Goal: Task Accomplishment & Management: Manage account settings

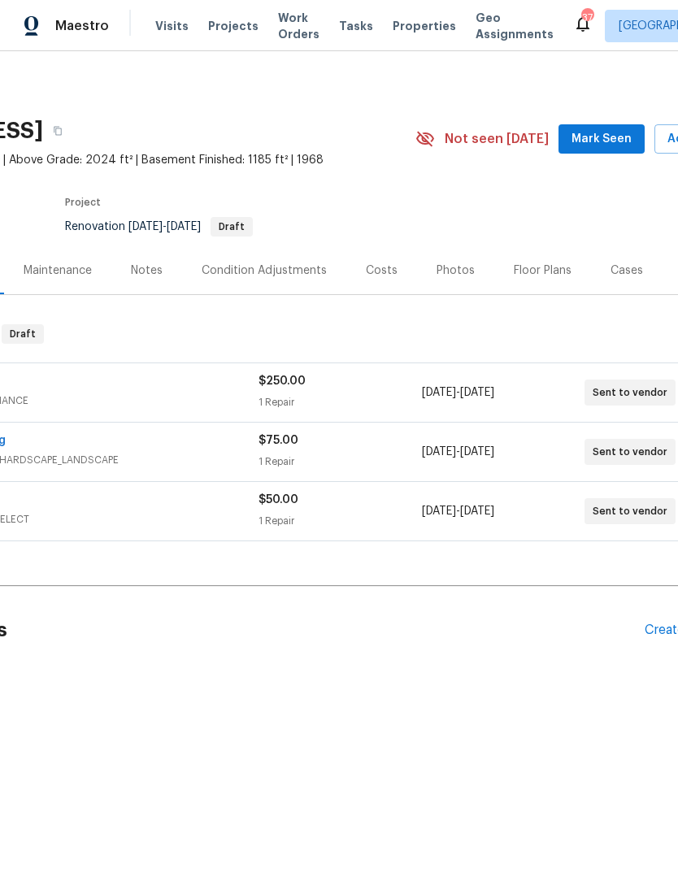
scroll to position [0, 176]
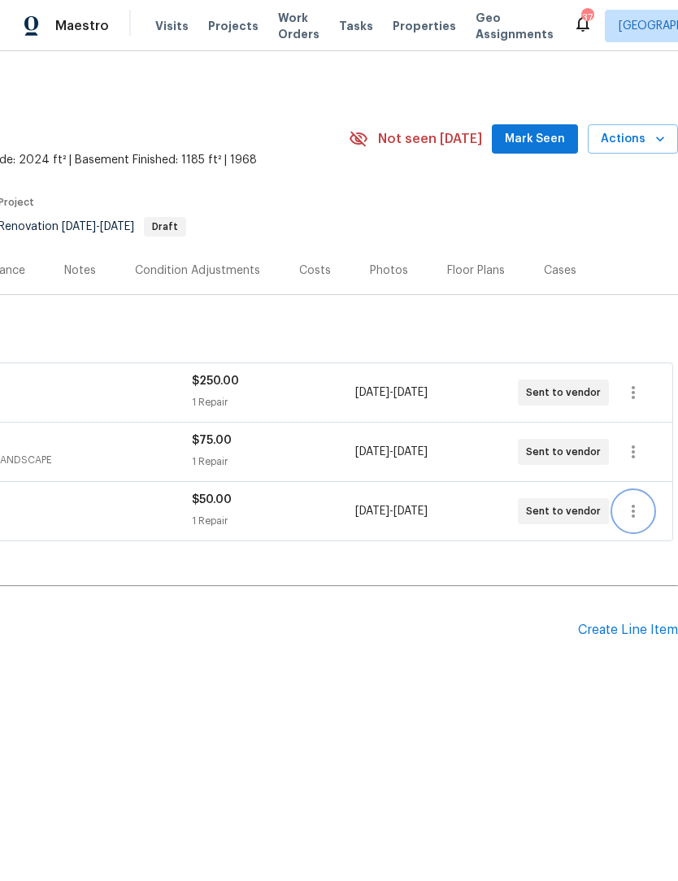
click at [628, 508] on icon "button" at bounding box center [633, 511] width 20 height 20
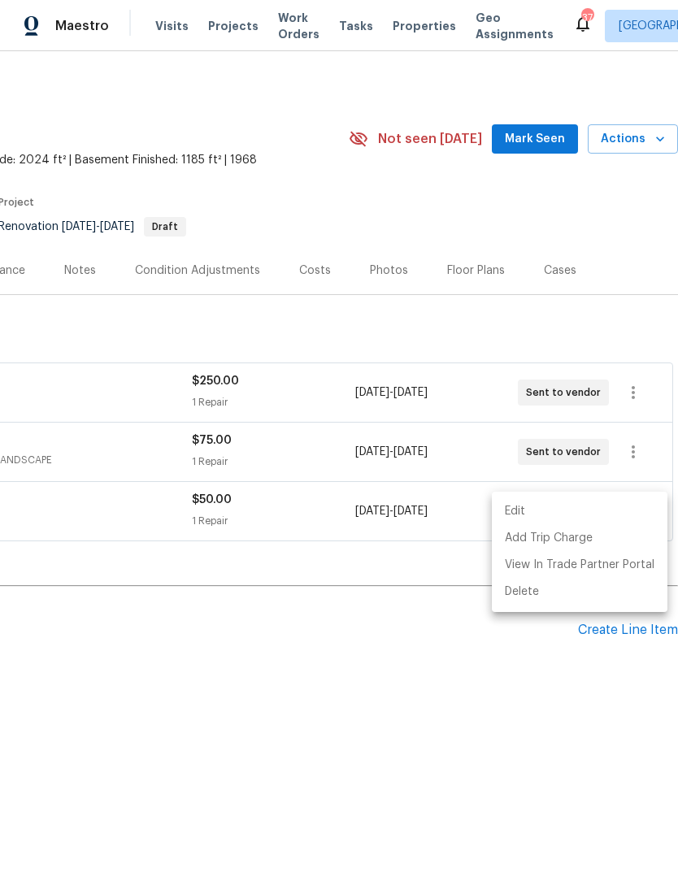
click at [566, 511] on li "Edit" at bounding box center [580, 511] width 176 height 27
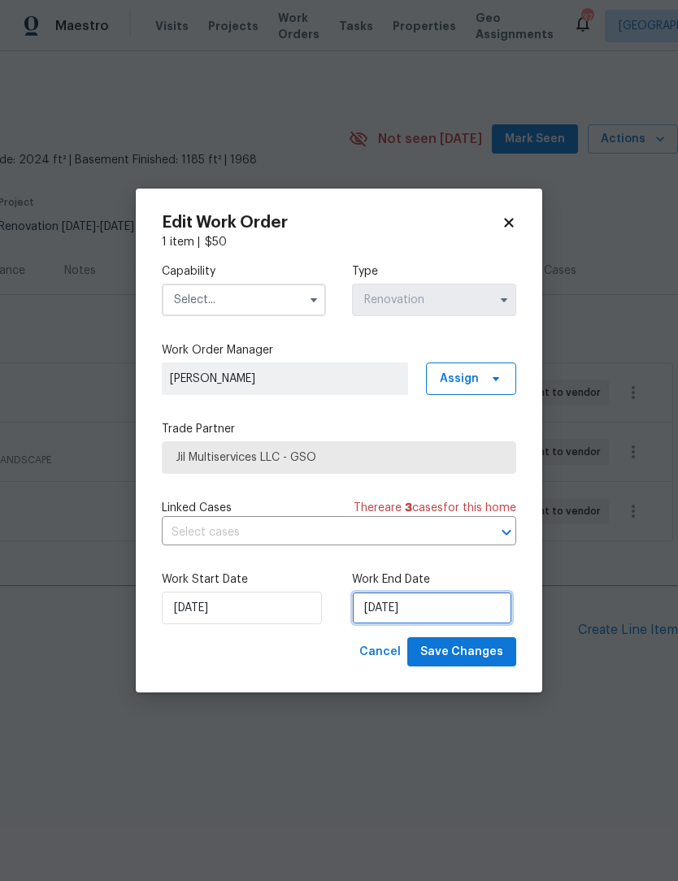
click at [450, 618] on input "[DATE]" at bounding box center [432, 608] width 160 height 33
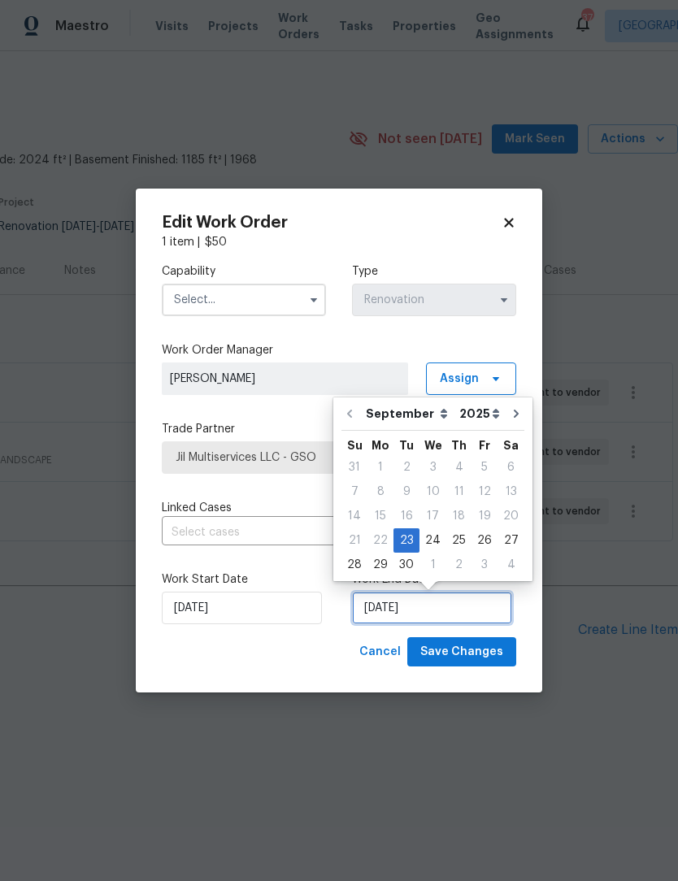
scroll to position [1, 0]
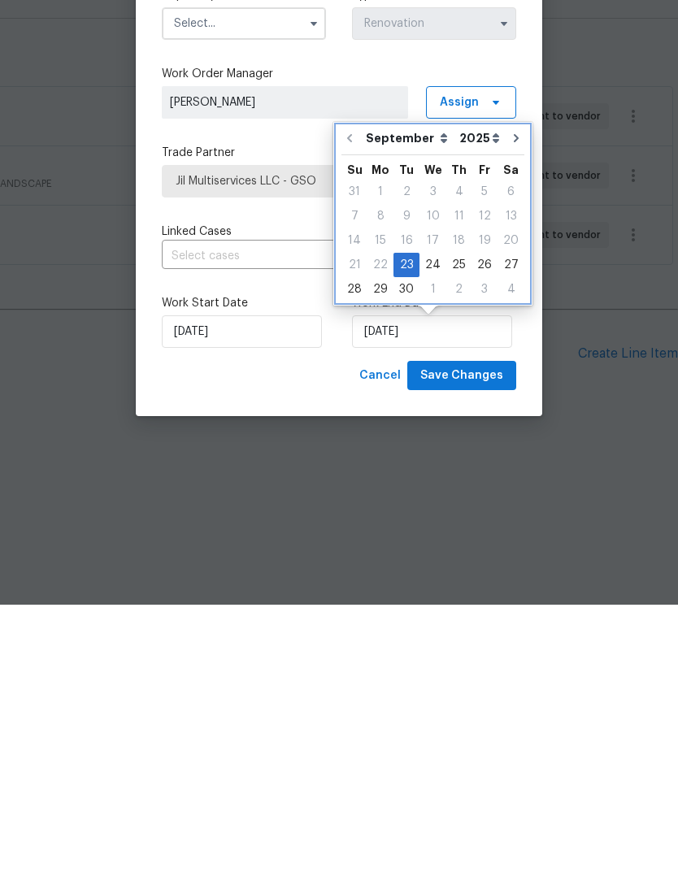
click at [512, 408] on icon "Go to next month" at bounding box center [516, 414] width 13 height 13
type input "[DATE]"
select select "9"
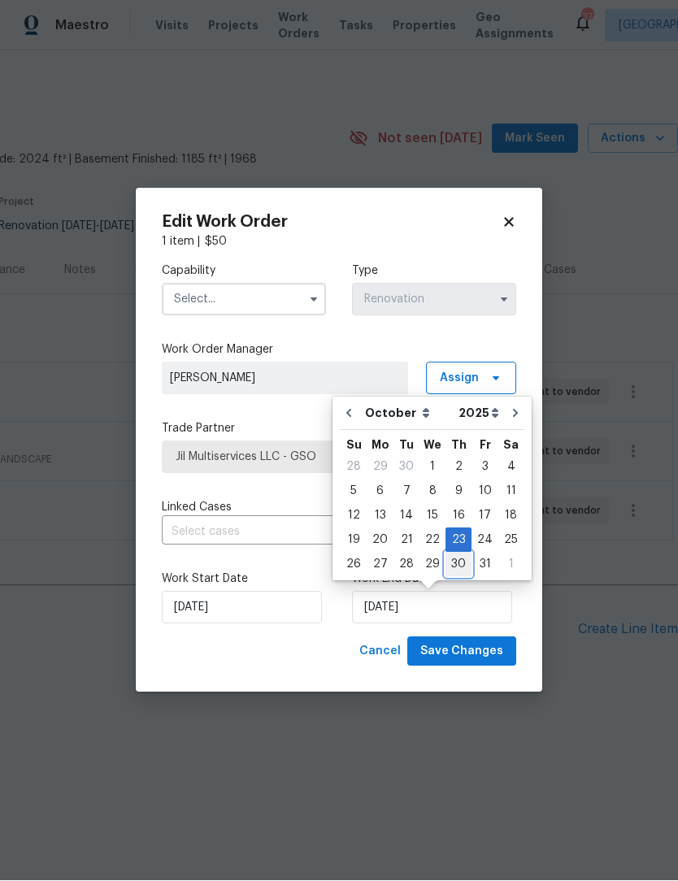
click at [455, 563] on div "30" at bounding box center [458, 564] width 26 height 23
type input "[DATE]"
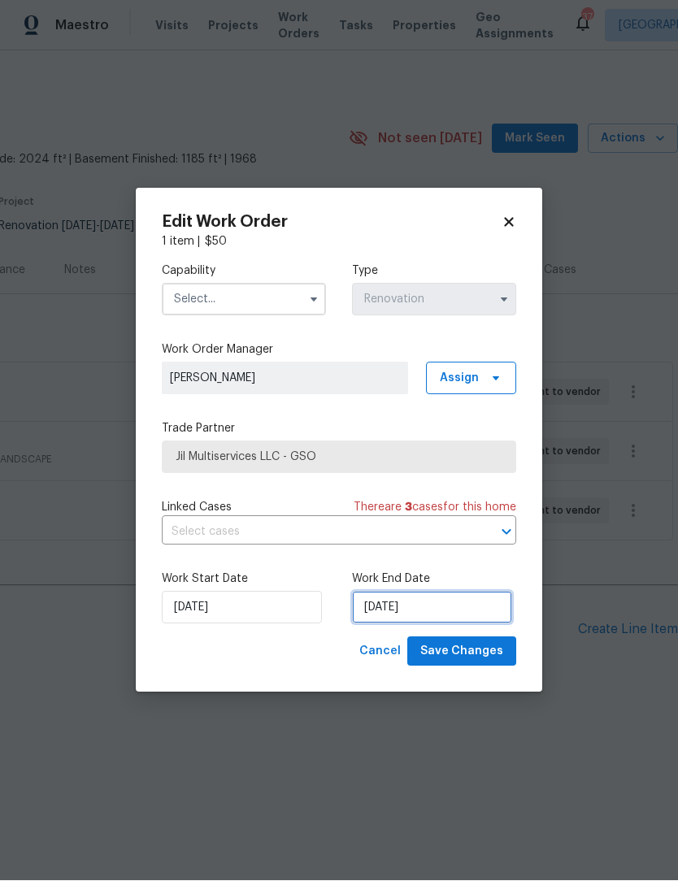
click at [446, 609] on input "[DATE]" at bounding box center [432, 608] width 160 height 33
select select "9"
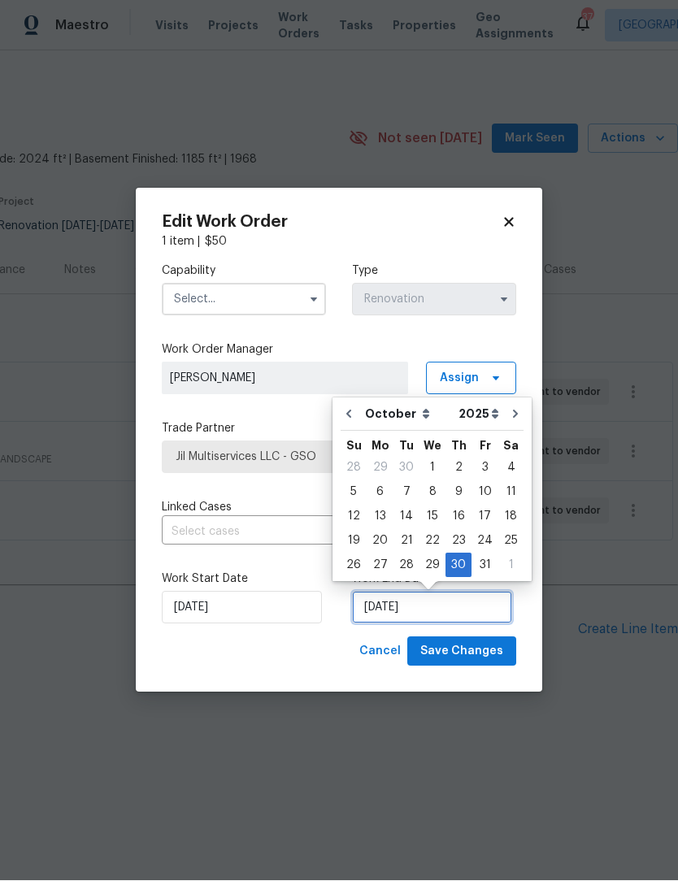
scroll to position [1, 0]
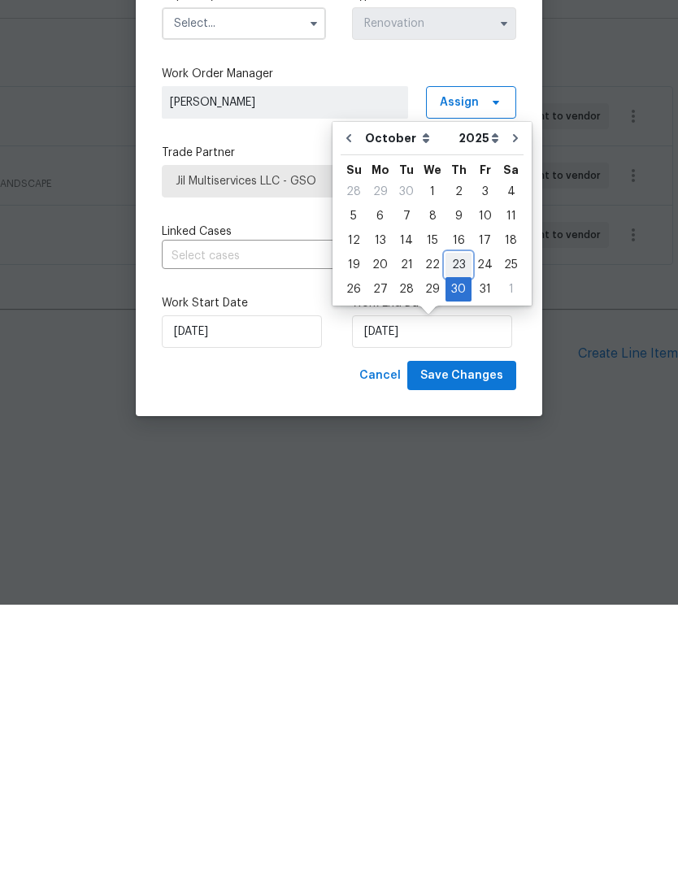
click at [451, 530] on div "23" at bounding box center [458, 541] width 26 height 23
type input "[DATE]"
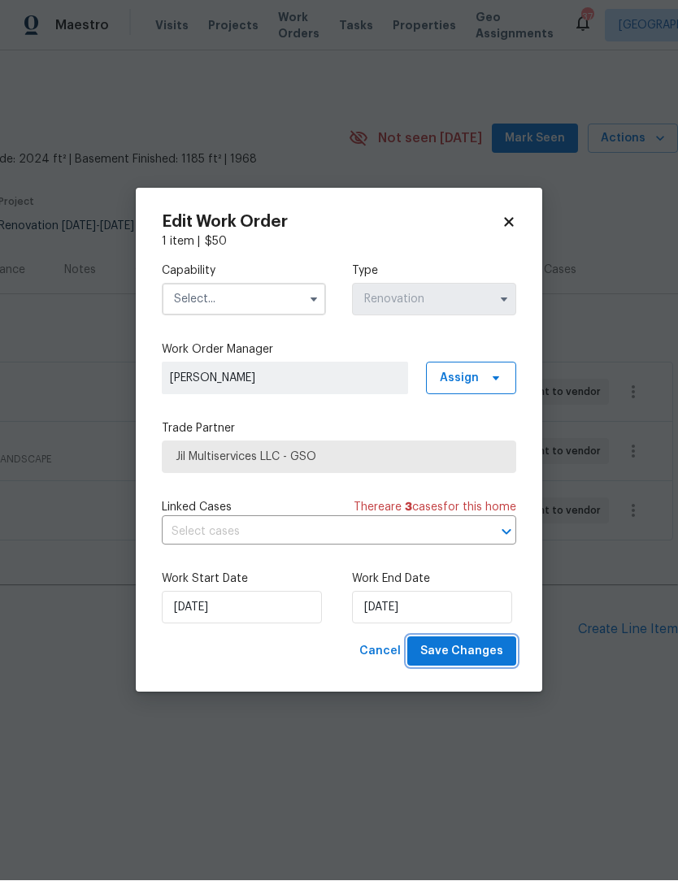
click at [479, 649] on span "Save Changes" at bounding box center [461, 652] width 83 height 20
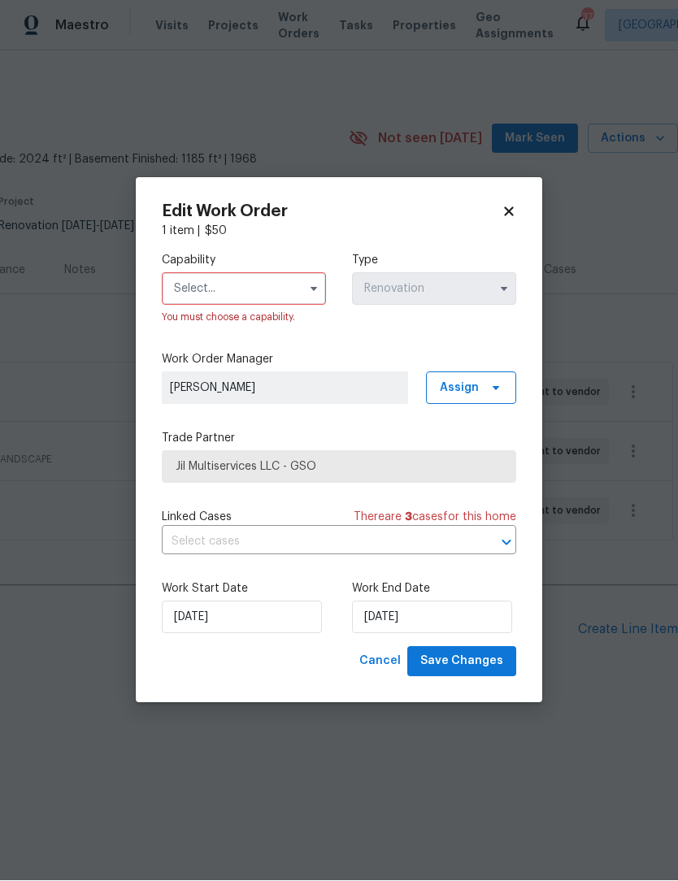
click at [210, 287] on input "text" at bounding box center [244, 289] width 164 height 33
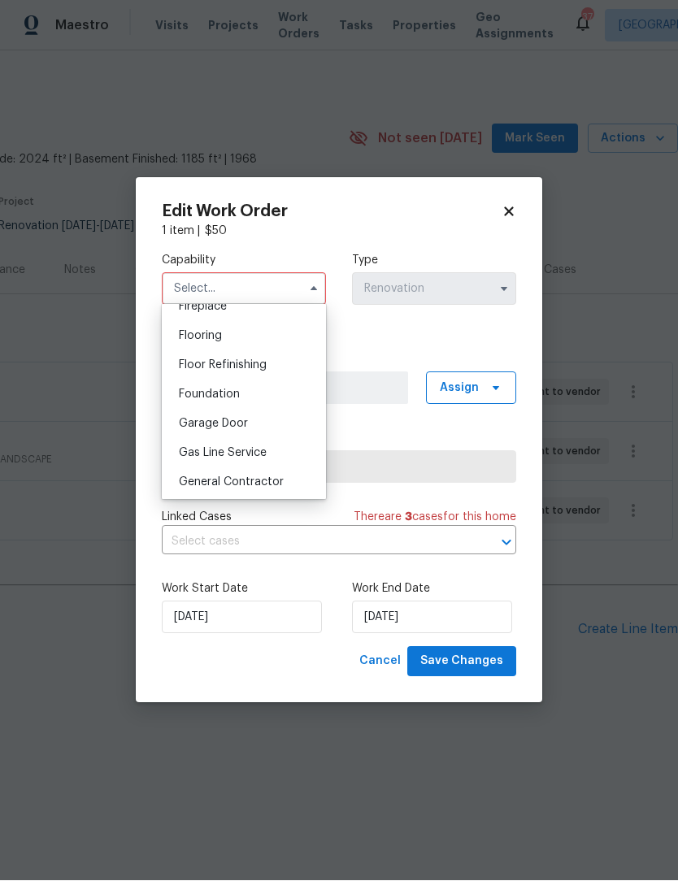
scroll to position [631, 0]
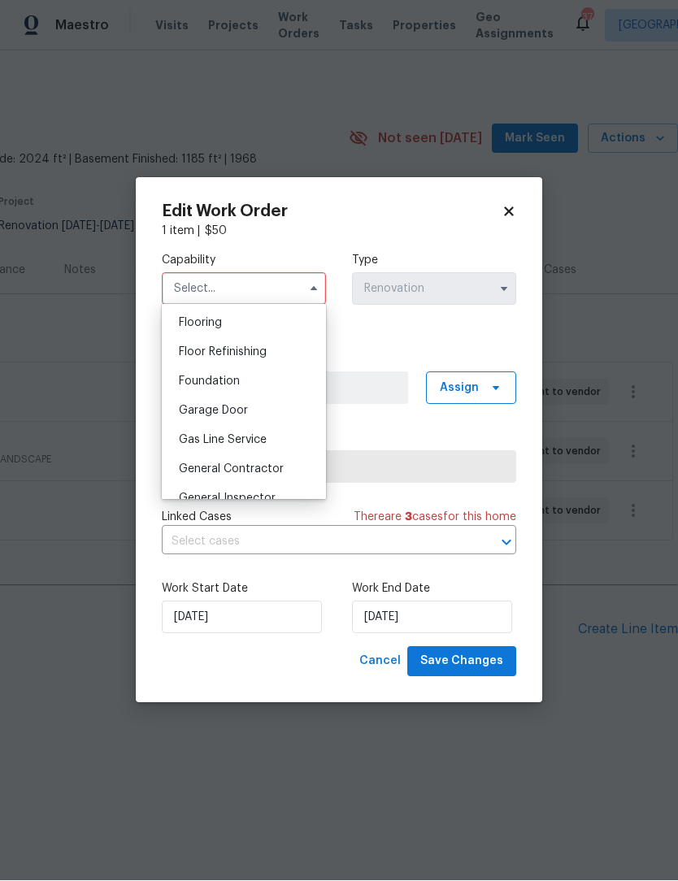
click at [253, 464] on span "General Contractor" at bounding box center [231, 469] width 105 height 11
type input "General Contractor"
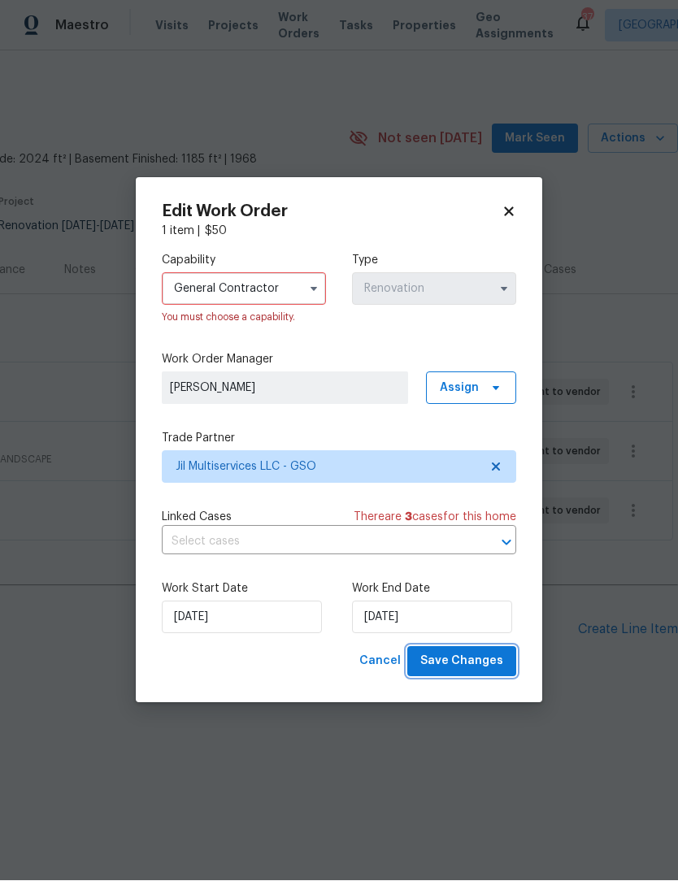
click at [467, 666] on span "Save Changes" at bounding box center [461, 662] width 83 height 20
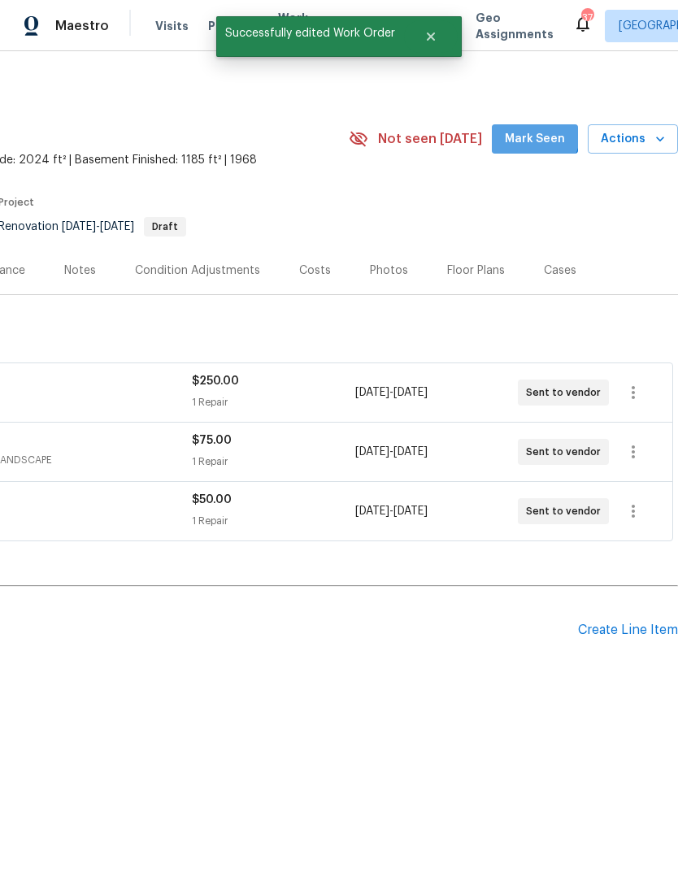
click at [525, 132] on span "Mark Seen" at bounding box center [535, 139] width 60 height 20
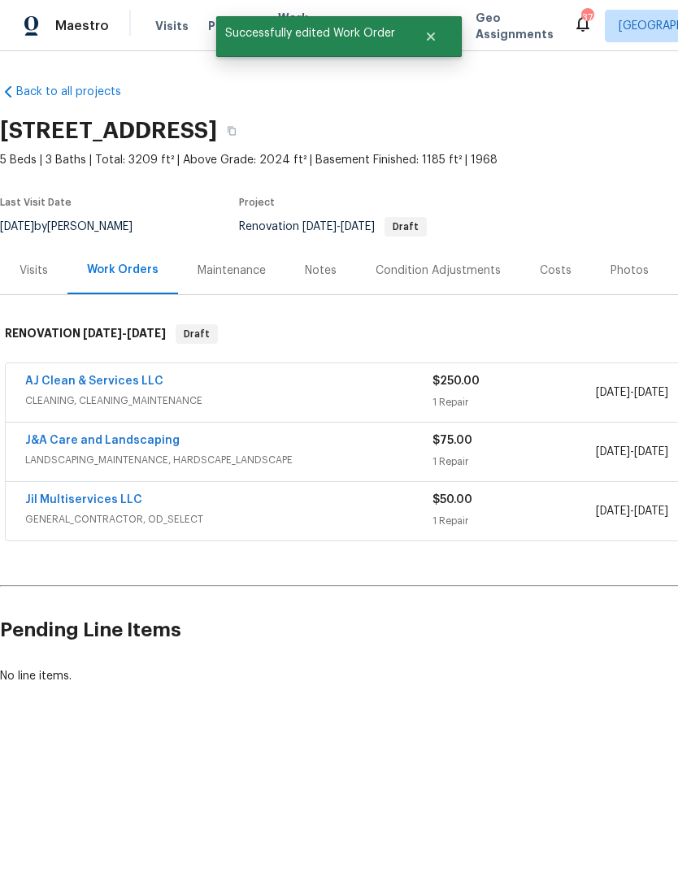
scroll to position [0, 0]
click at [315, 267] on div "Notes" at bounding box center [321, 271] width 32 height 16
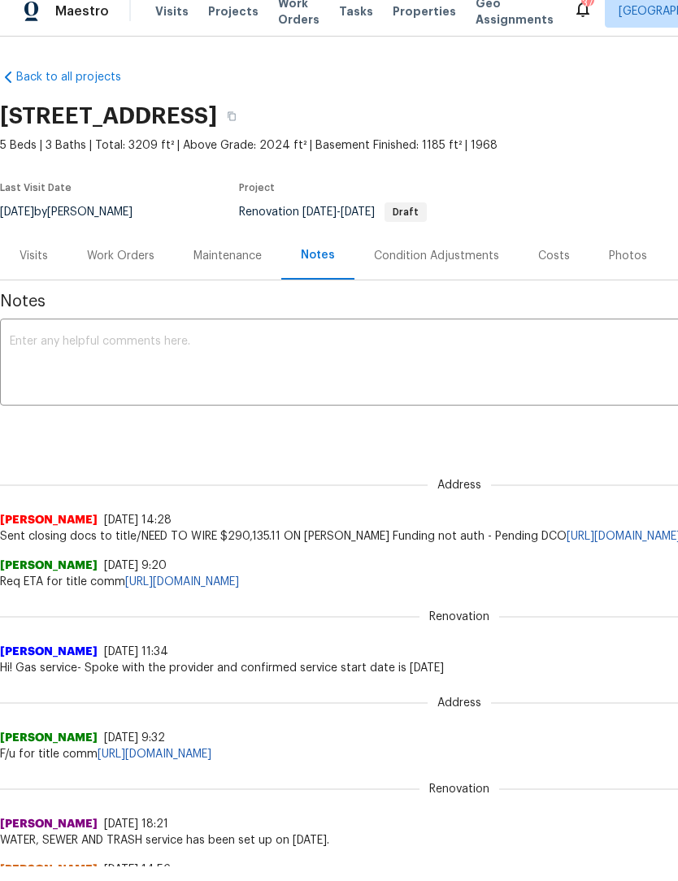
click at [453, 254] on div "Condition Adjustments" at bounding box center [436, 257] width 125 height 16
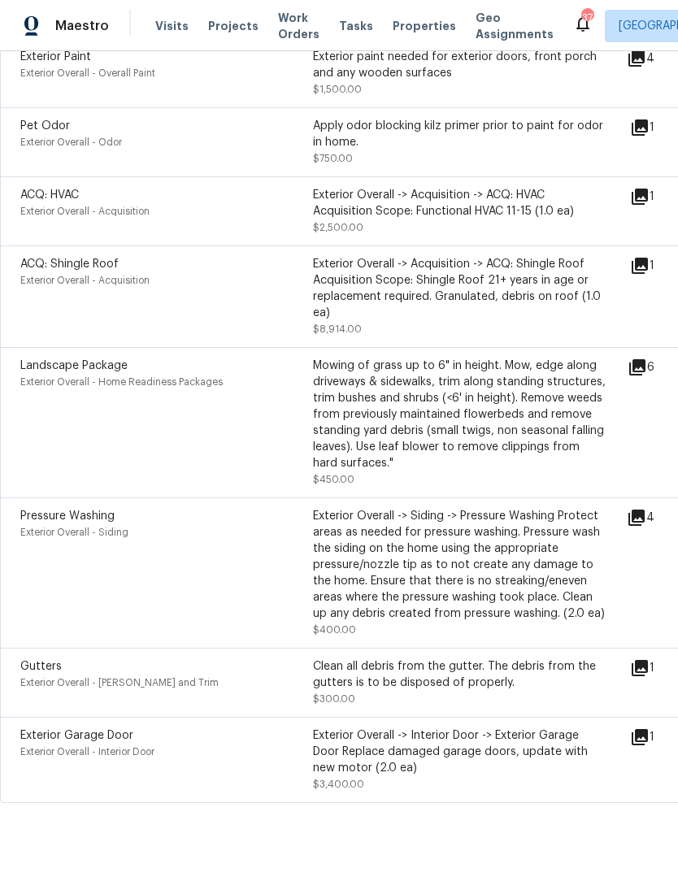
scroll to position [54, 0]
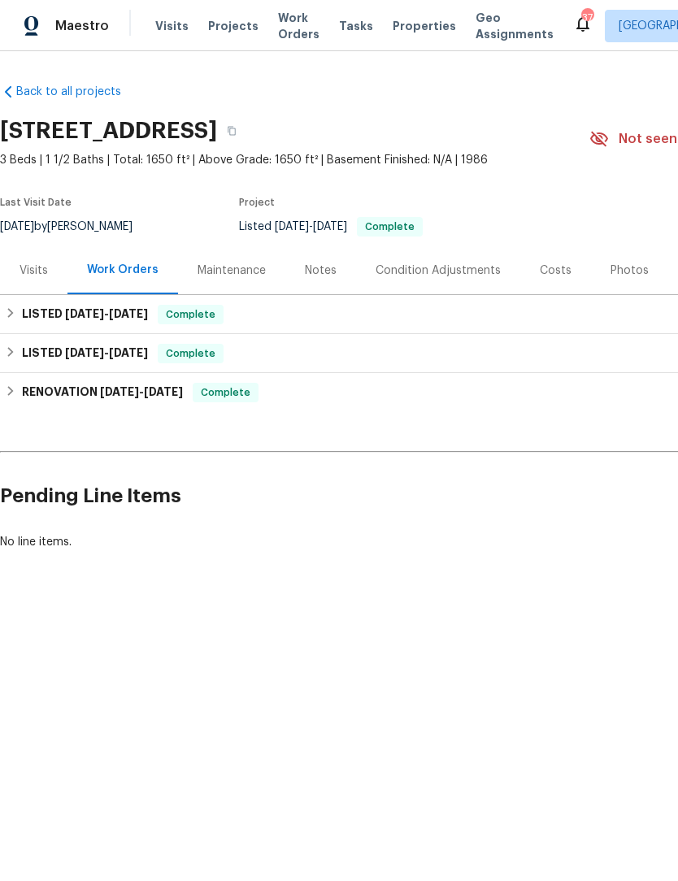
click at [41, 267] on div "Visits" at bounding box center [34, 271] width 28 height 16
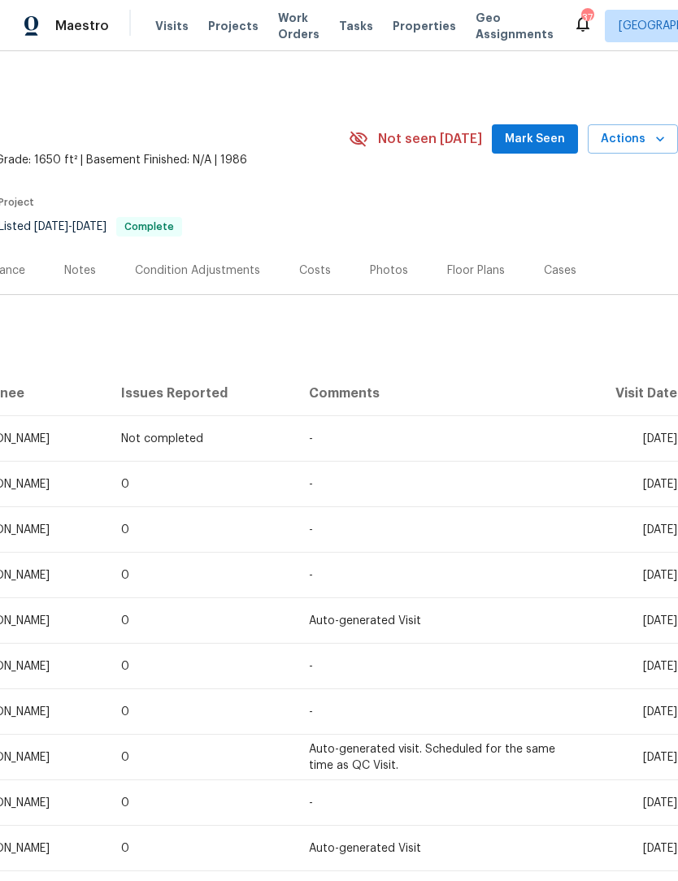
scroll to position [0, 241]
click at [281, 37] on span "Work Orders" at bounding box center [298, 26] width 41 height 33
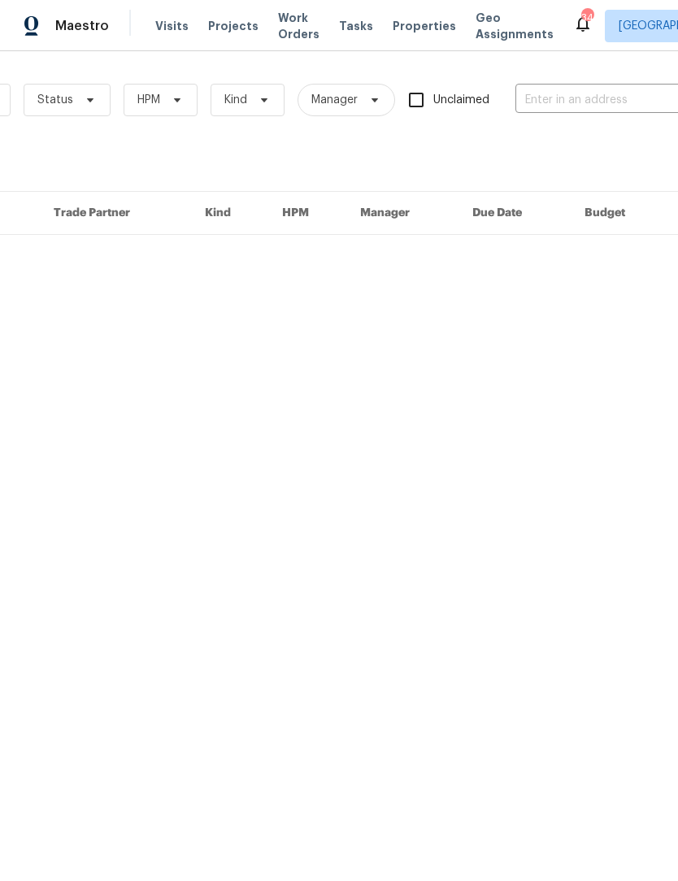
scroll to position [0, 178]
click at [562, 109] on input "text" at bounding box center [590, 100] width 163 height 25
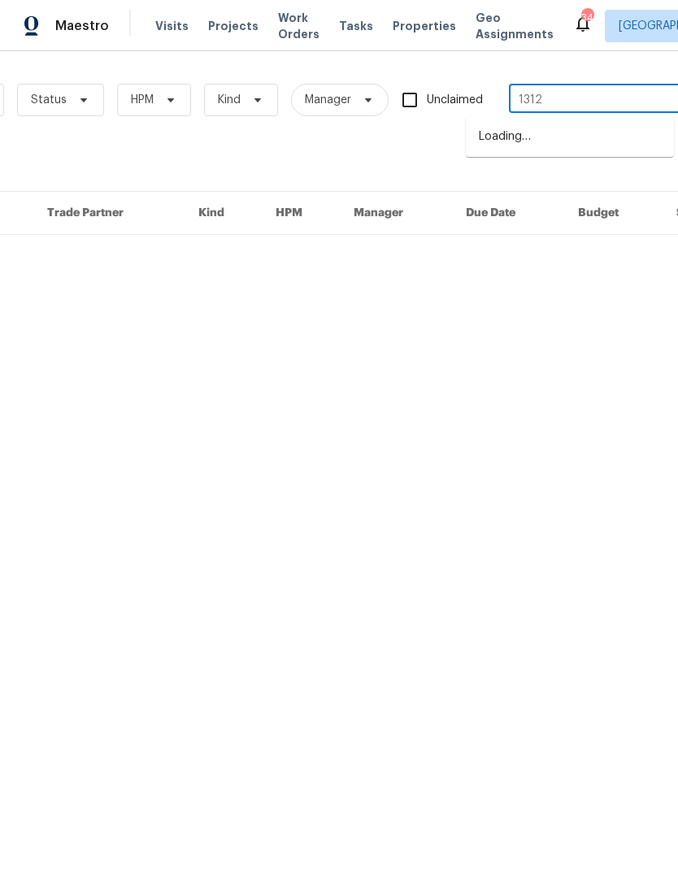
type input "1312"
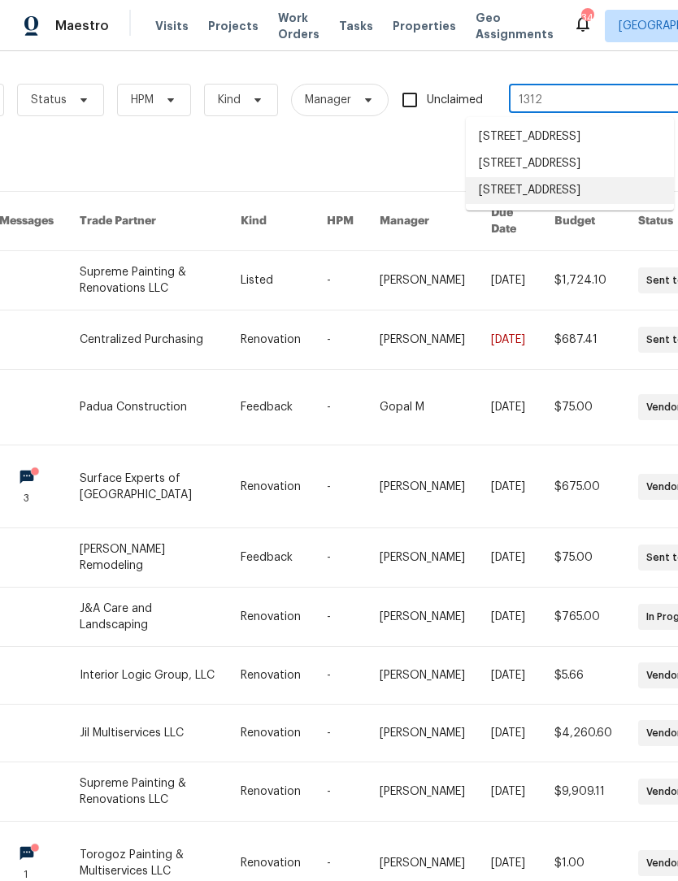
click at [110, 260] on link at bounding box center [160, 280] width 161 height 59
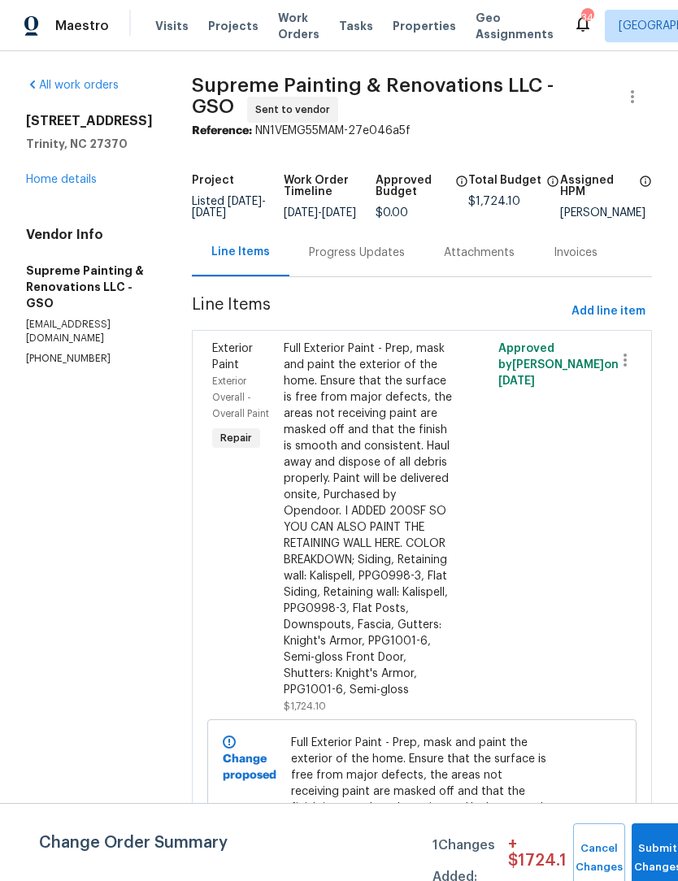
click at [50, 184] on link "Home details" at bounding box center [61, 179] width 71 height 11
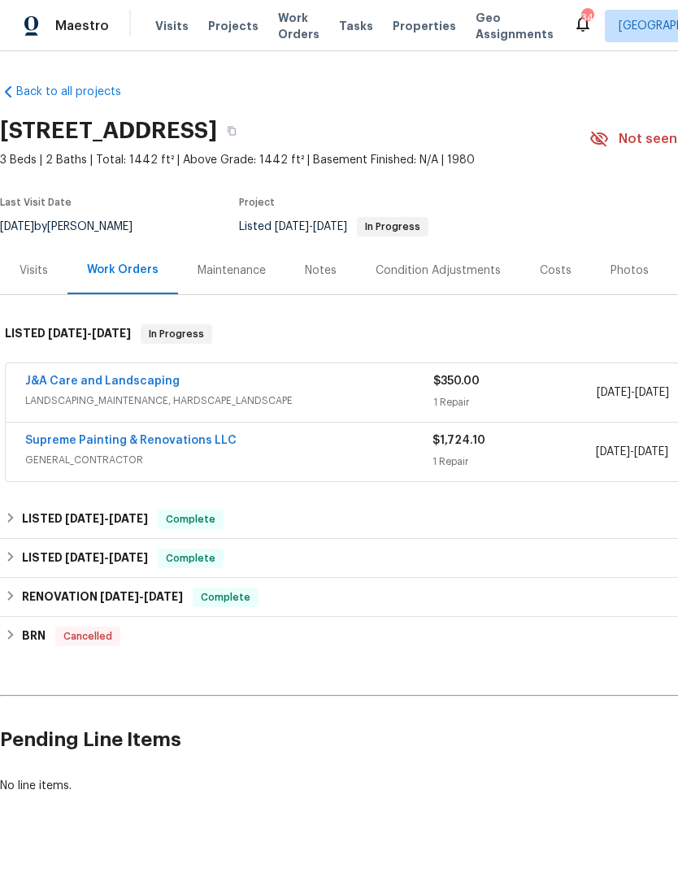
click at [59, 440] on link "Supreme Painting & Renovations LLC" at bounding box center [130, 440] width 211 height 11
